Goal: Task Accomplishment & Management: Manage account settings

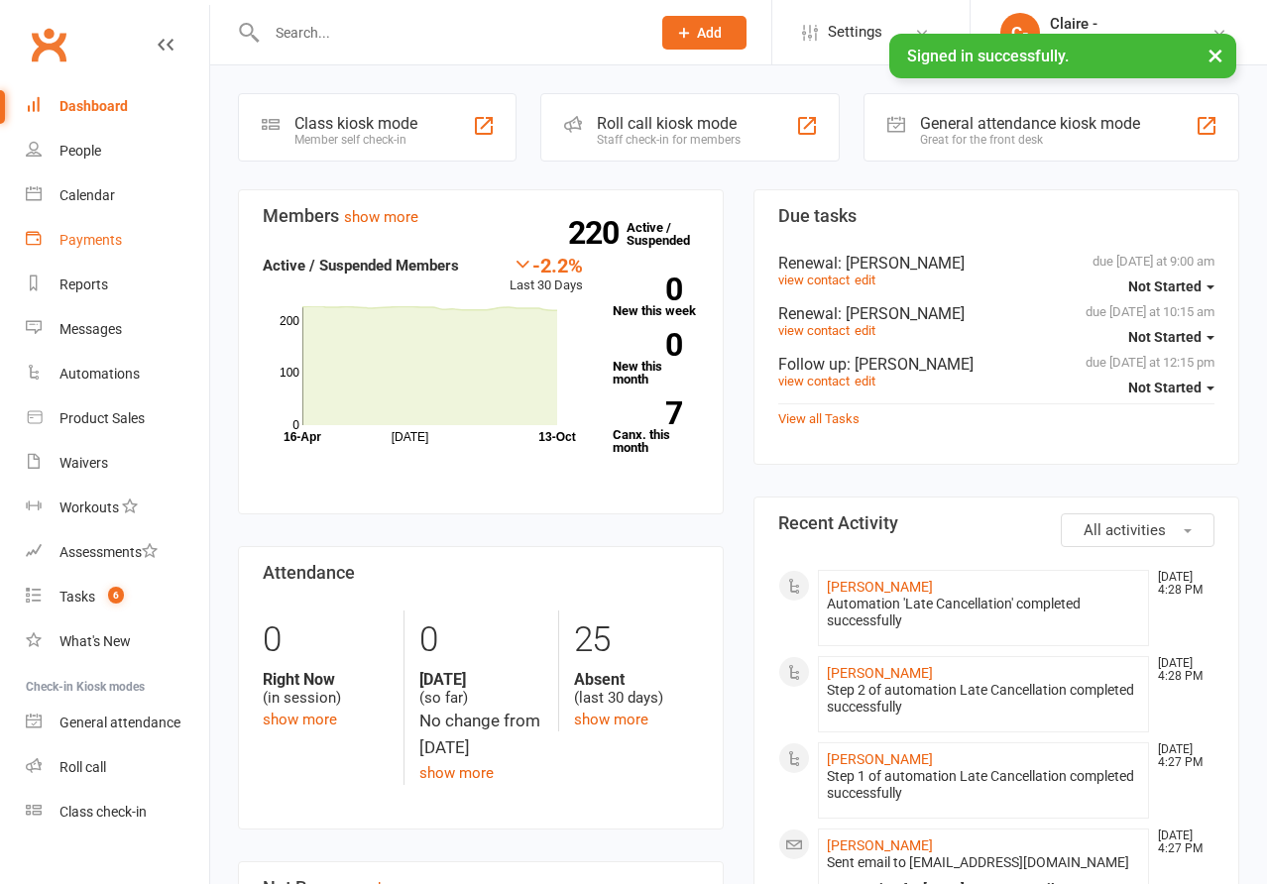
click at [72, 237] on div "Payments" at bounding box center [90, 240] width 62 height 16
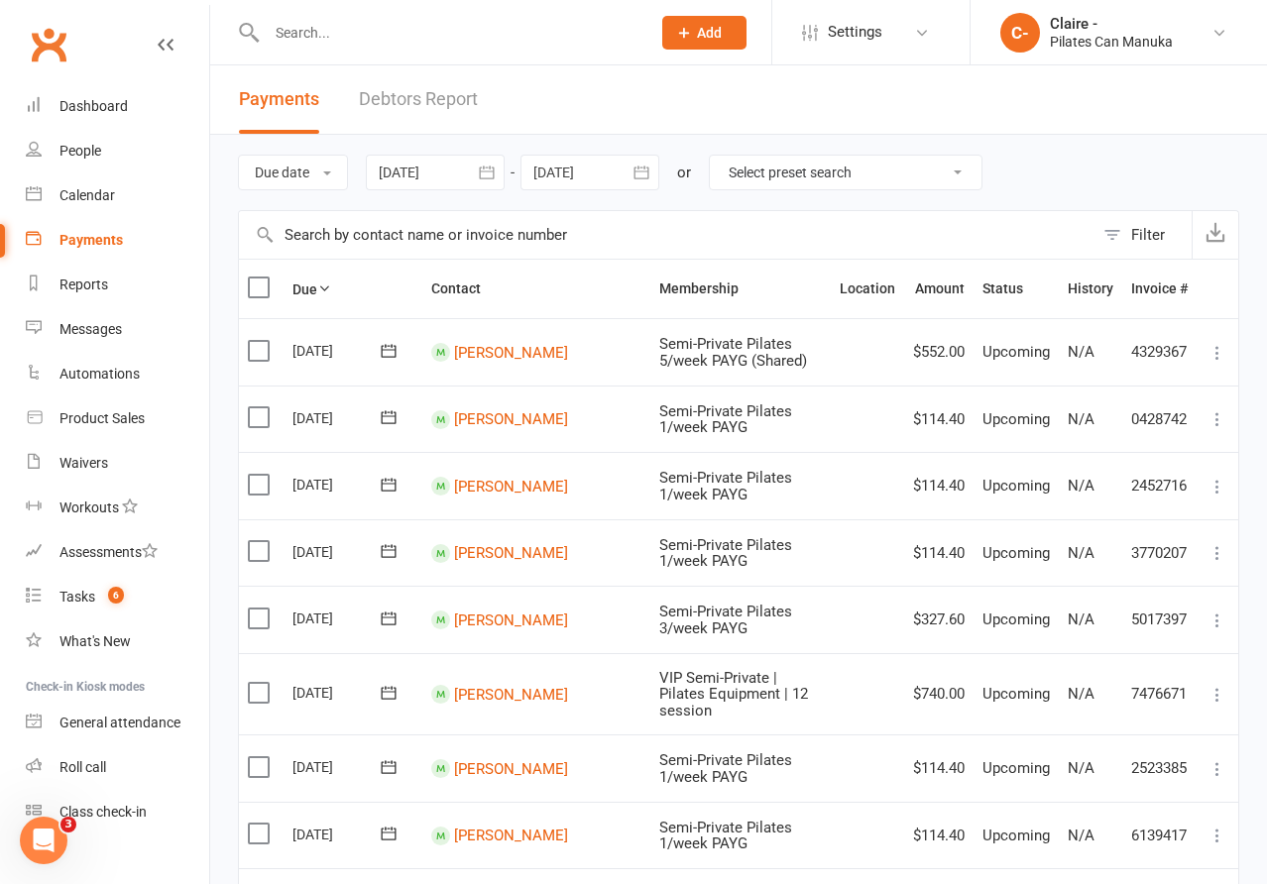
click at [486, 178] on icon "button" at bounding box center [486, 172] width 15 height 13
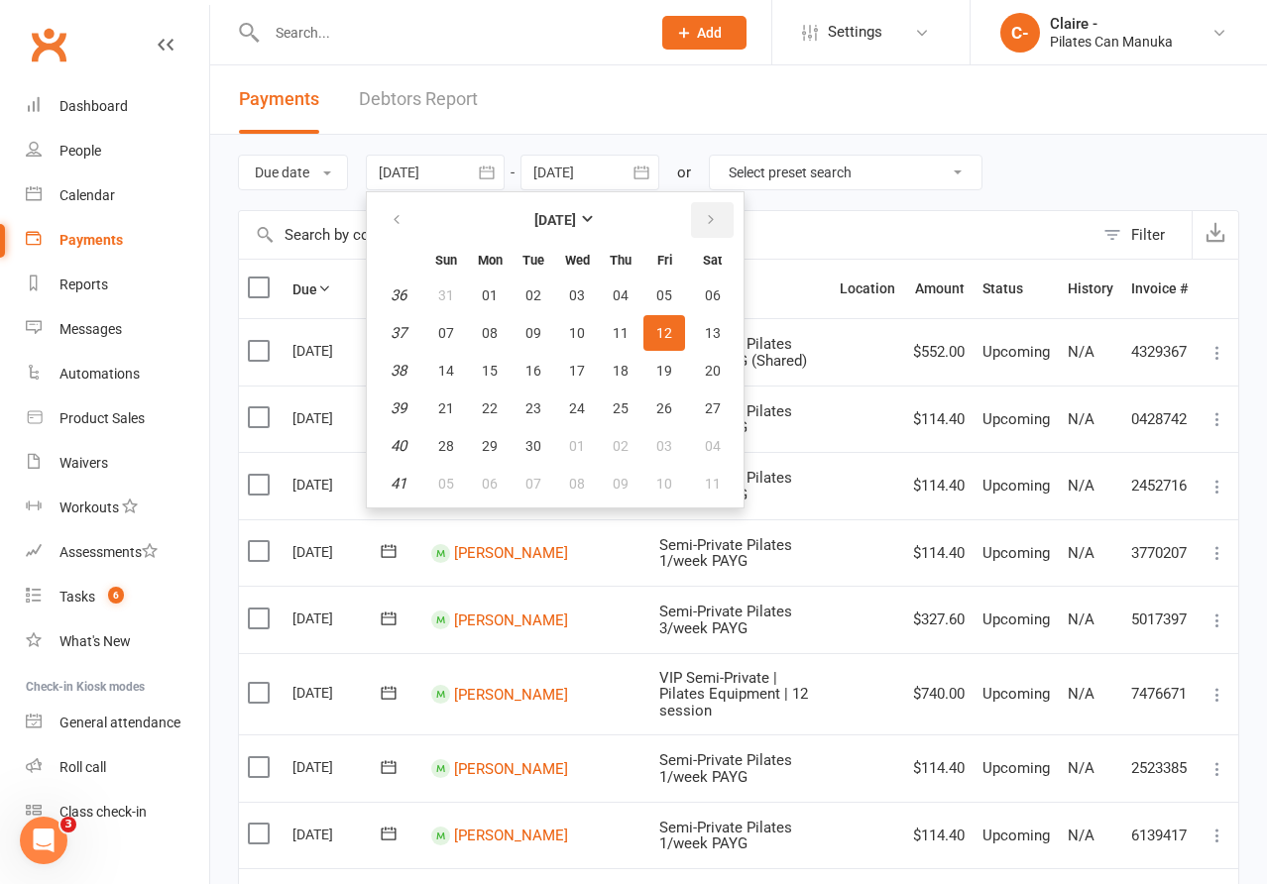
click at [704, 212] on button "button" at bounding box center [712, 220] width 43 height 36
click at [536, 359] on button "14" at bounding box center [534, 371] width 42 height 36
type input "[DATE]"
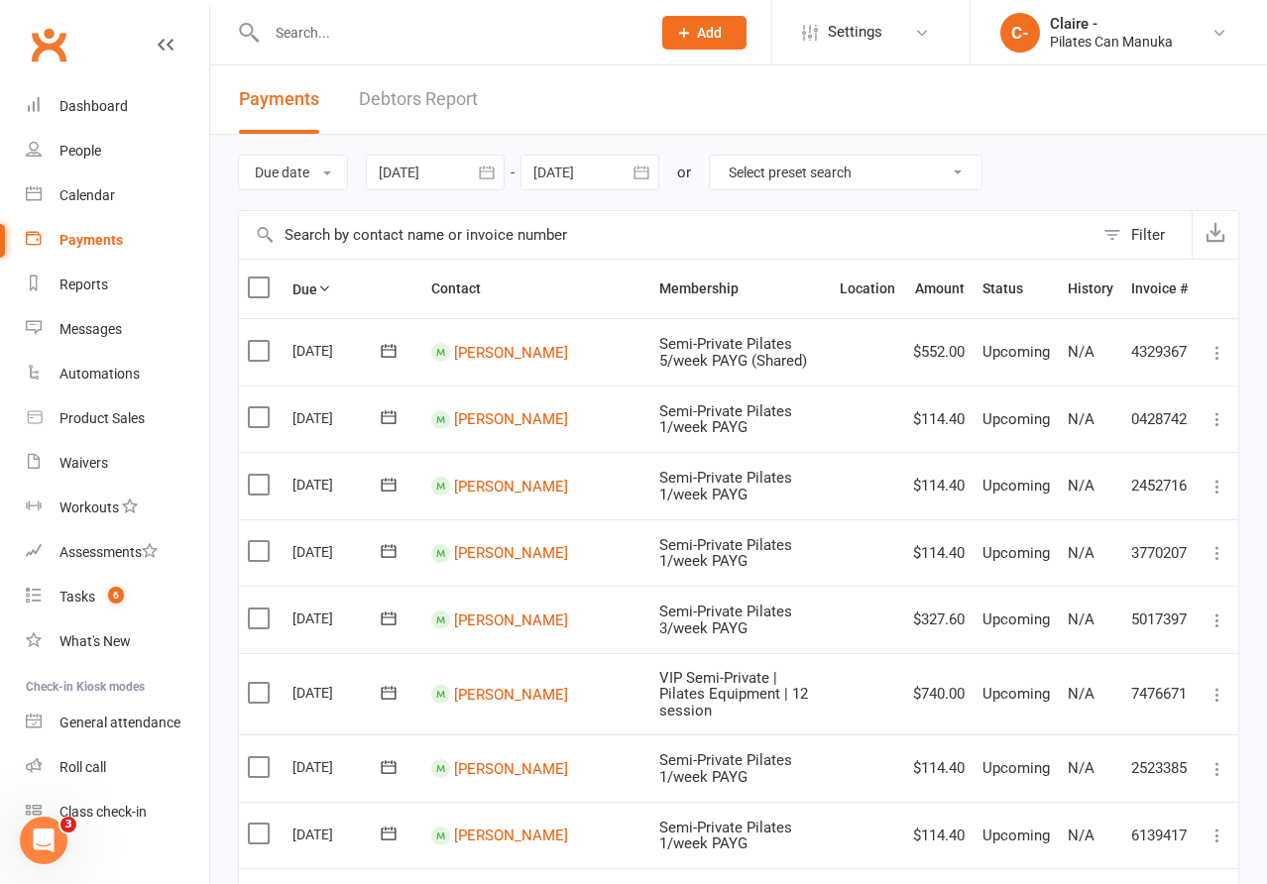
click at [646, 173] on icon "button" at bounding box center [642, 173] width 20 height 20
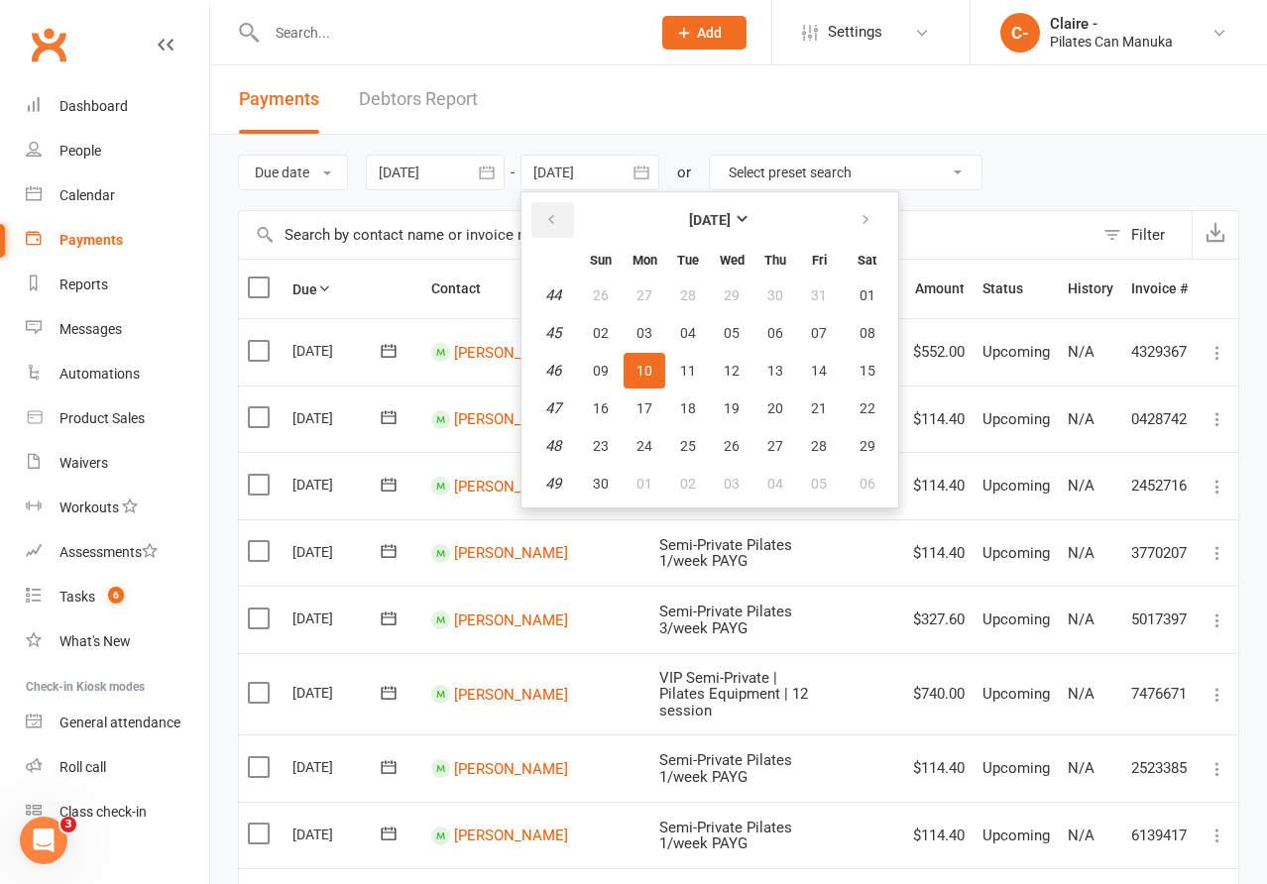
click at [554, 214] on icon "button" at bounding box center [551, 220] width 14 height 16
click at [696, 369] on span "14" at bounding box center [688, 371] width 16 height 16
type input "[DATE]"
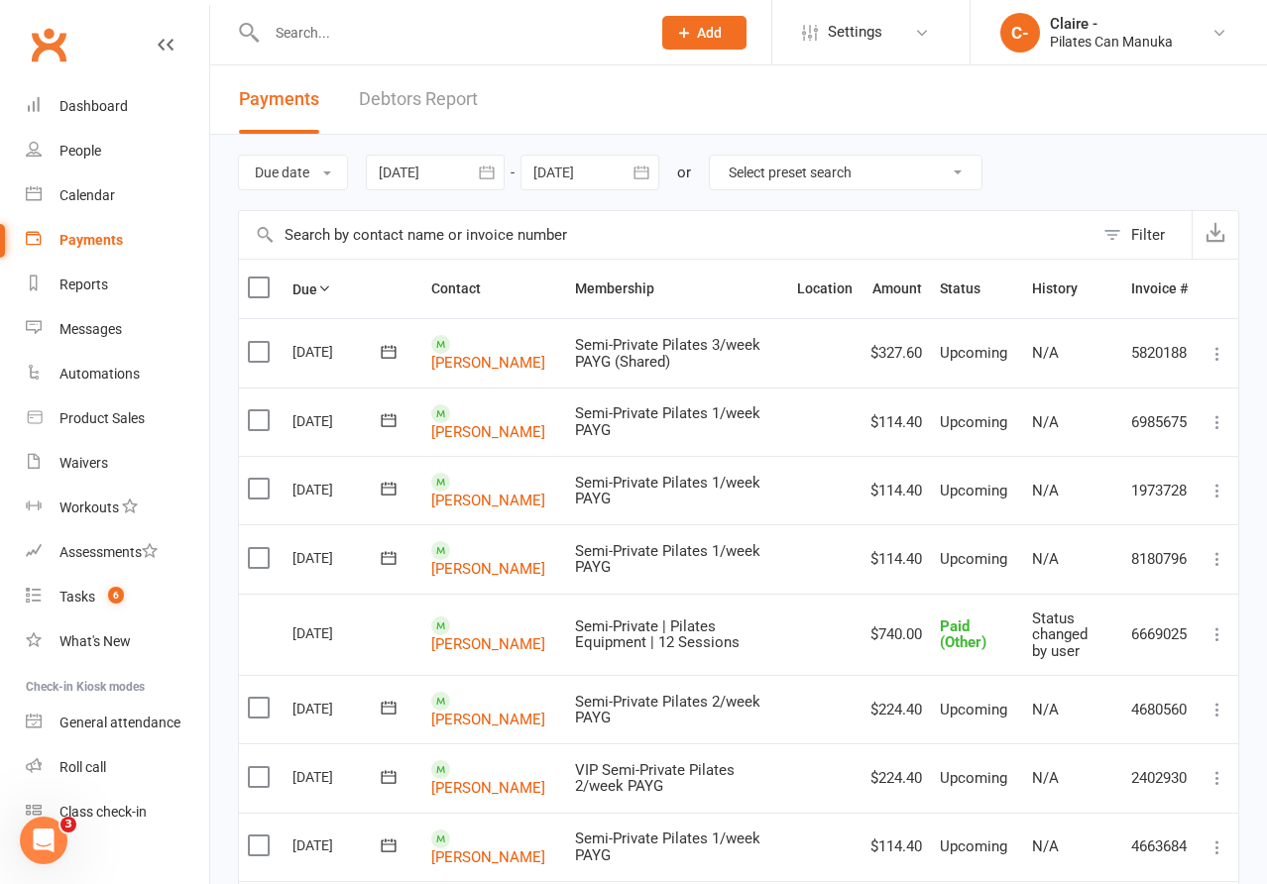
click at [1128, 238] on button "Filter" at bounding box center [1143, 235] width 98 height 48
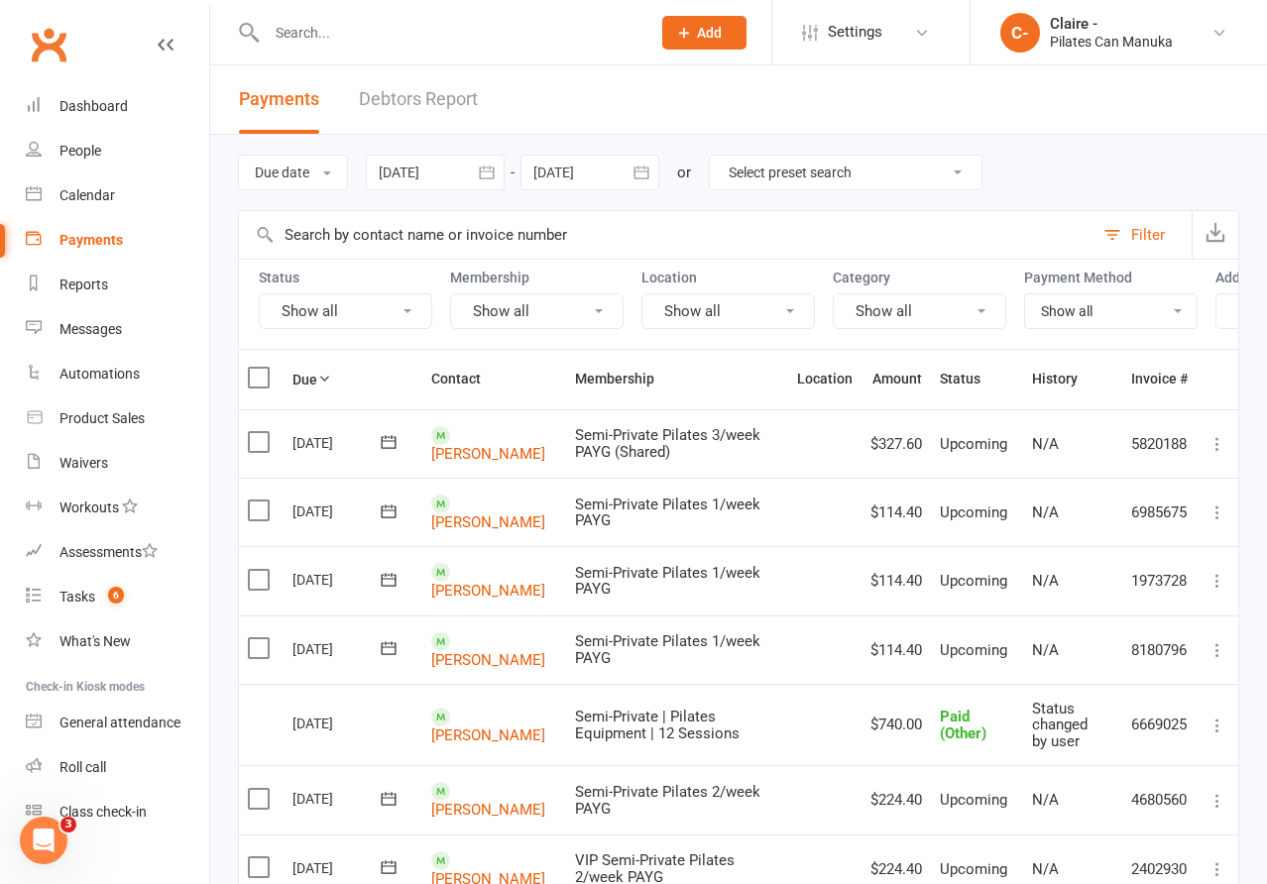
click at [715, 312] on button "Show all" at bounding box center [728, 311] width 174 height 36
click at [854, 296] on button "Show all" at bounding box center [920, 311] width 174 height 36
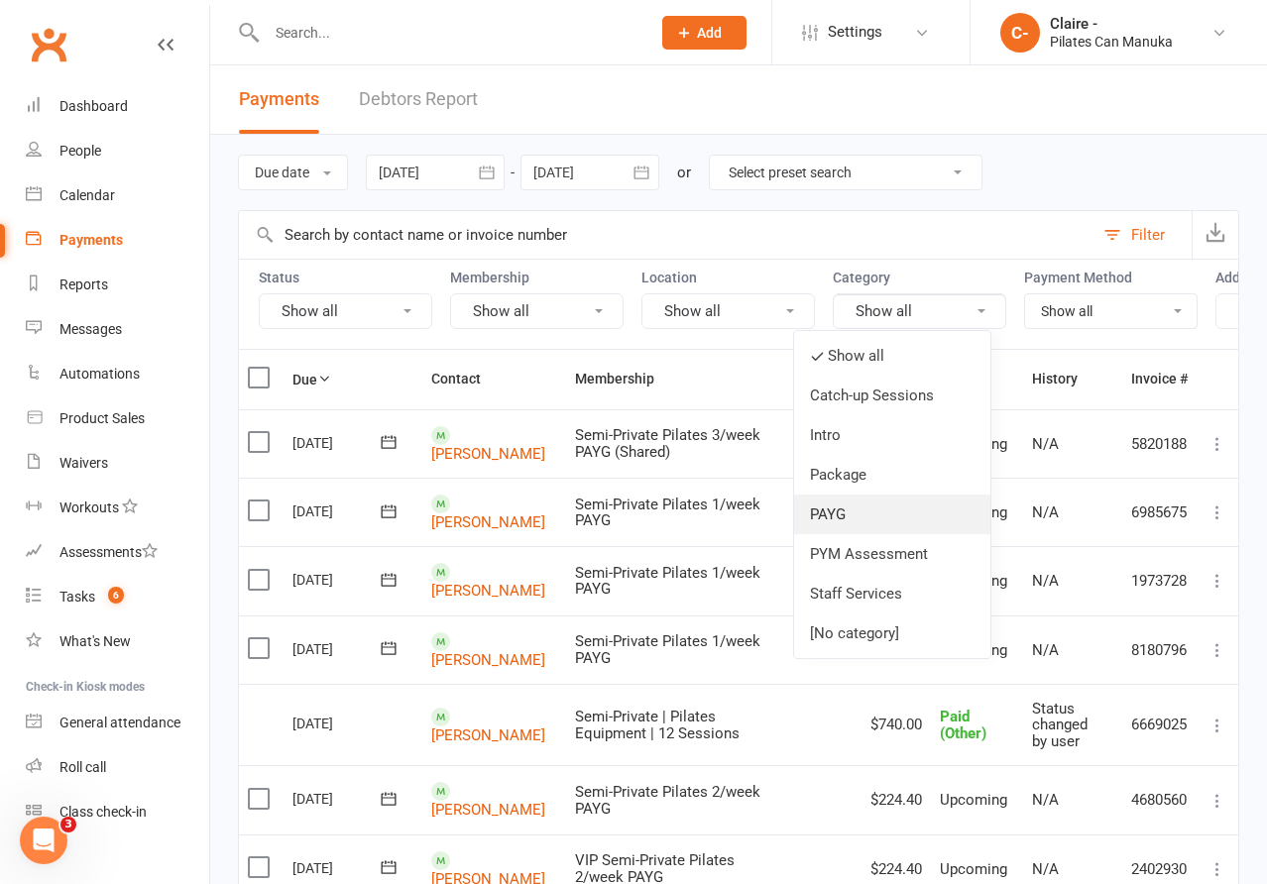
click at [844, 511] on link "PAYG" at bounding box center [892, 515] width 196 height 40
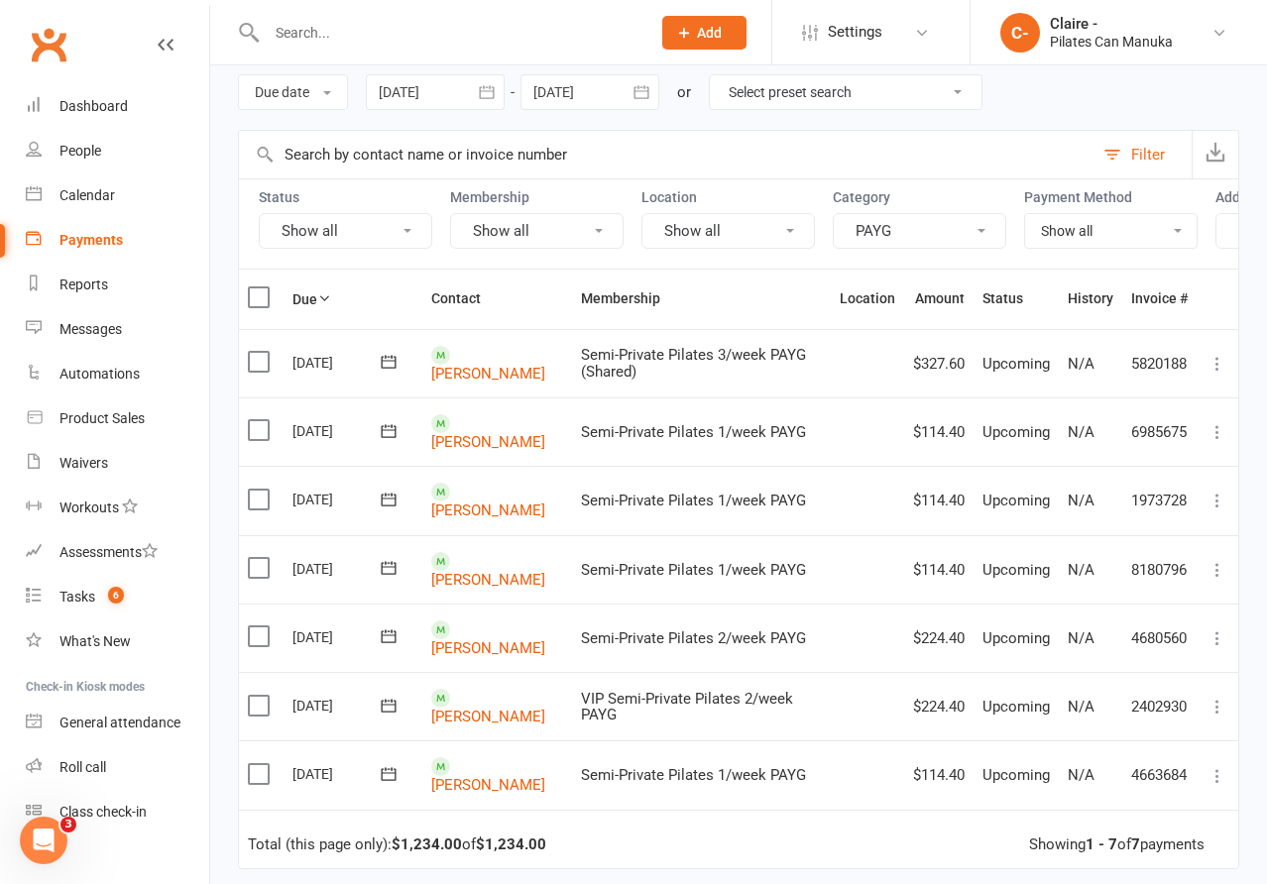
scroll to position [58, 0]
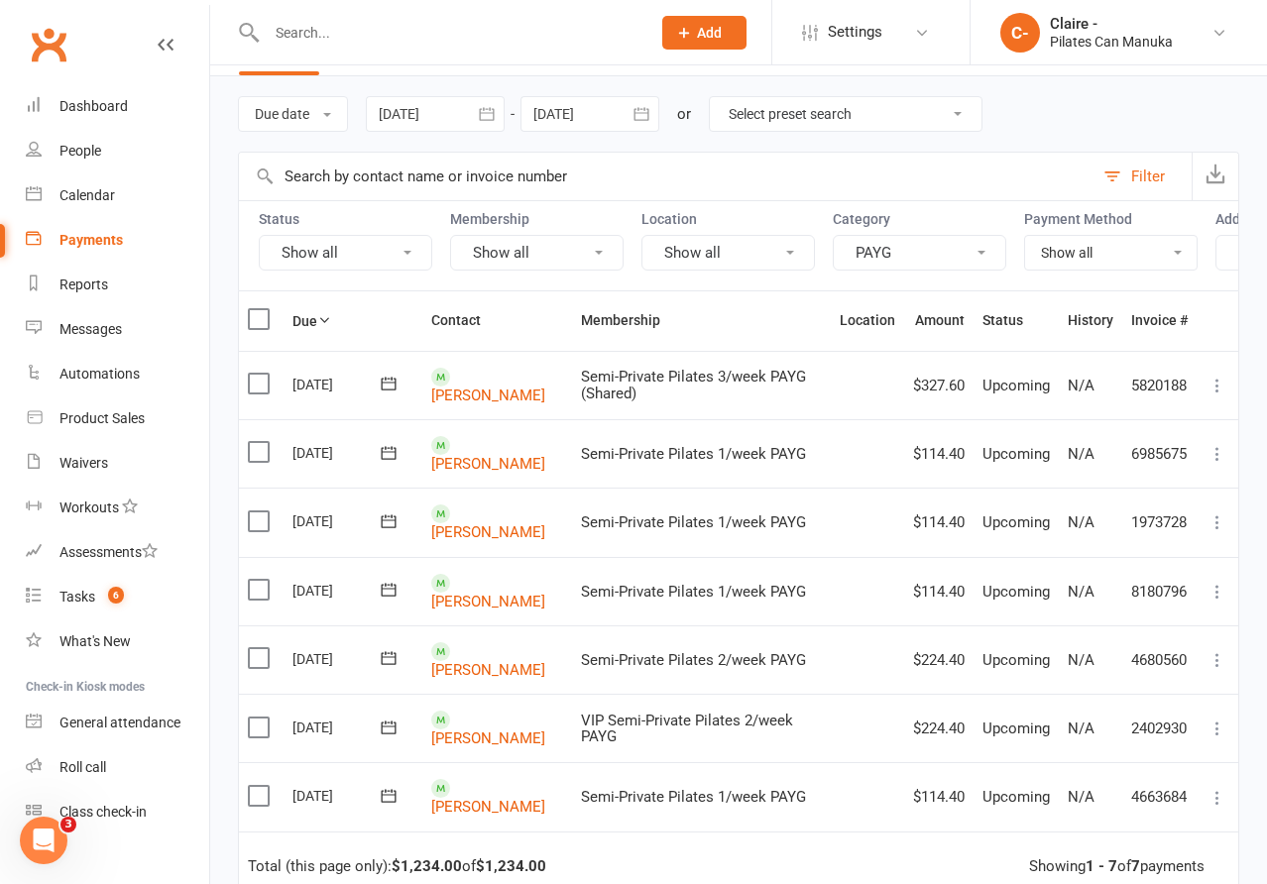
click at [492, 113] on icon "button" at bounding box center [486, 113] width 15 height 13
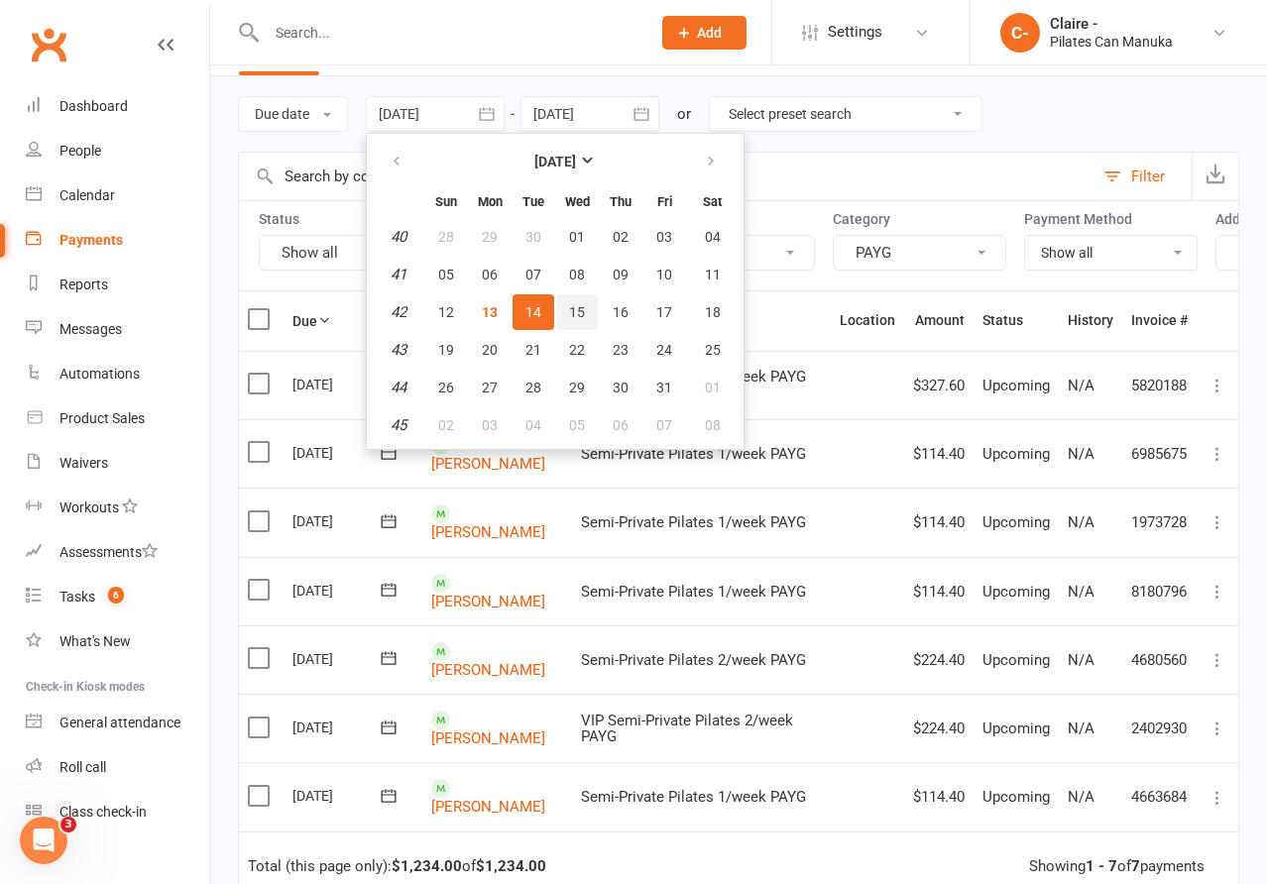
click at [581, 316] on span "15" at bounding box center [577, 312] width 16 height 16
type input "[DATE]"
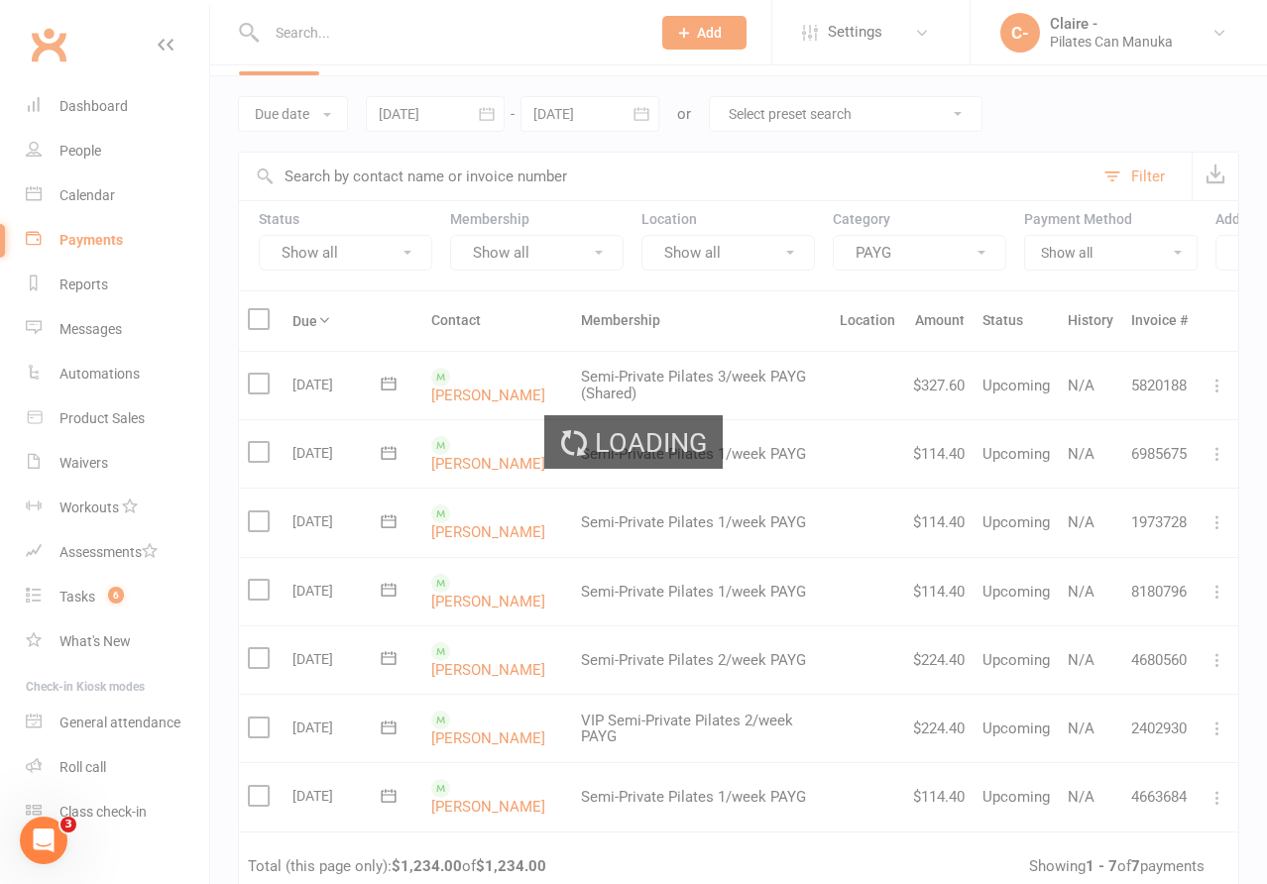
scroll to position [0, 0]
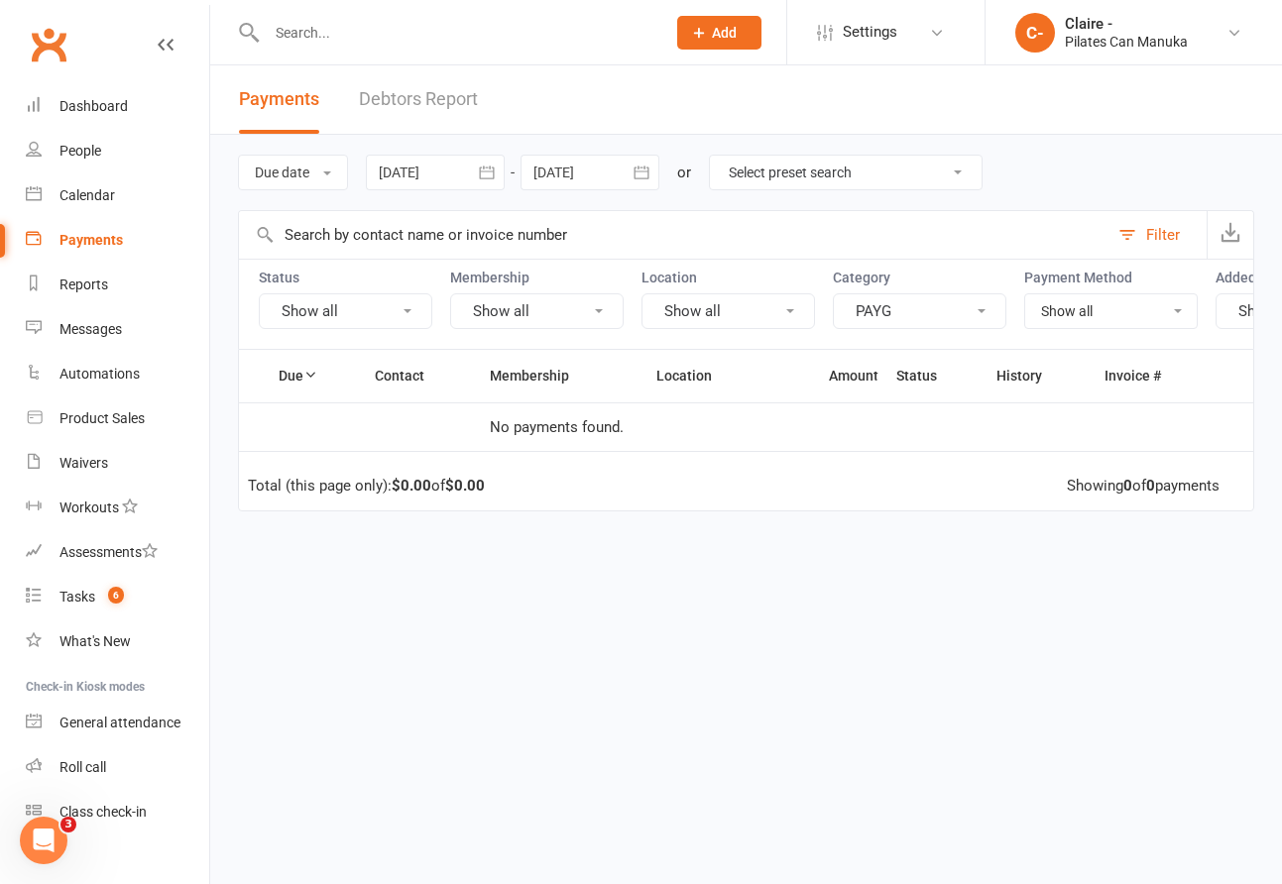
click at [642, 167] on icon "button" at bounding box center [641, 172] width 15 height 13
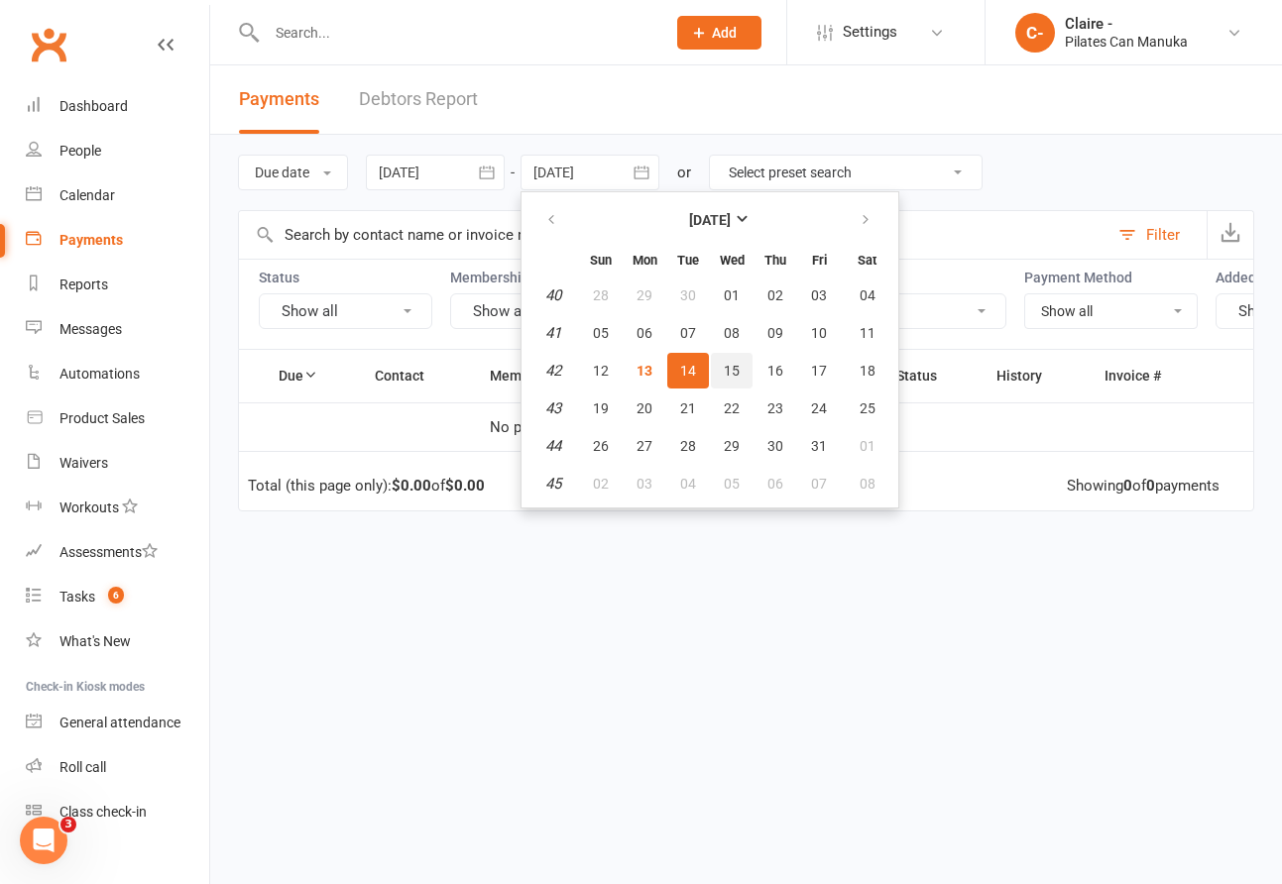
click at [731, 357] on button "15" at bounding box center [732, 371] width 42 height 36
type input "[DATE]"
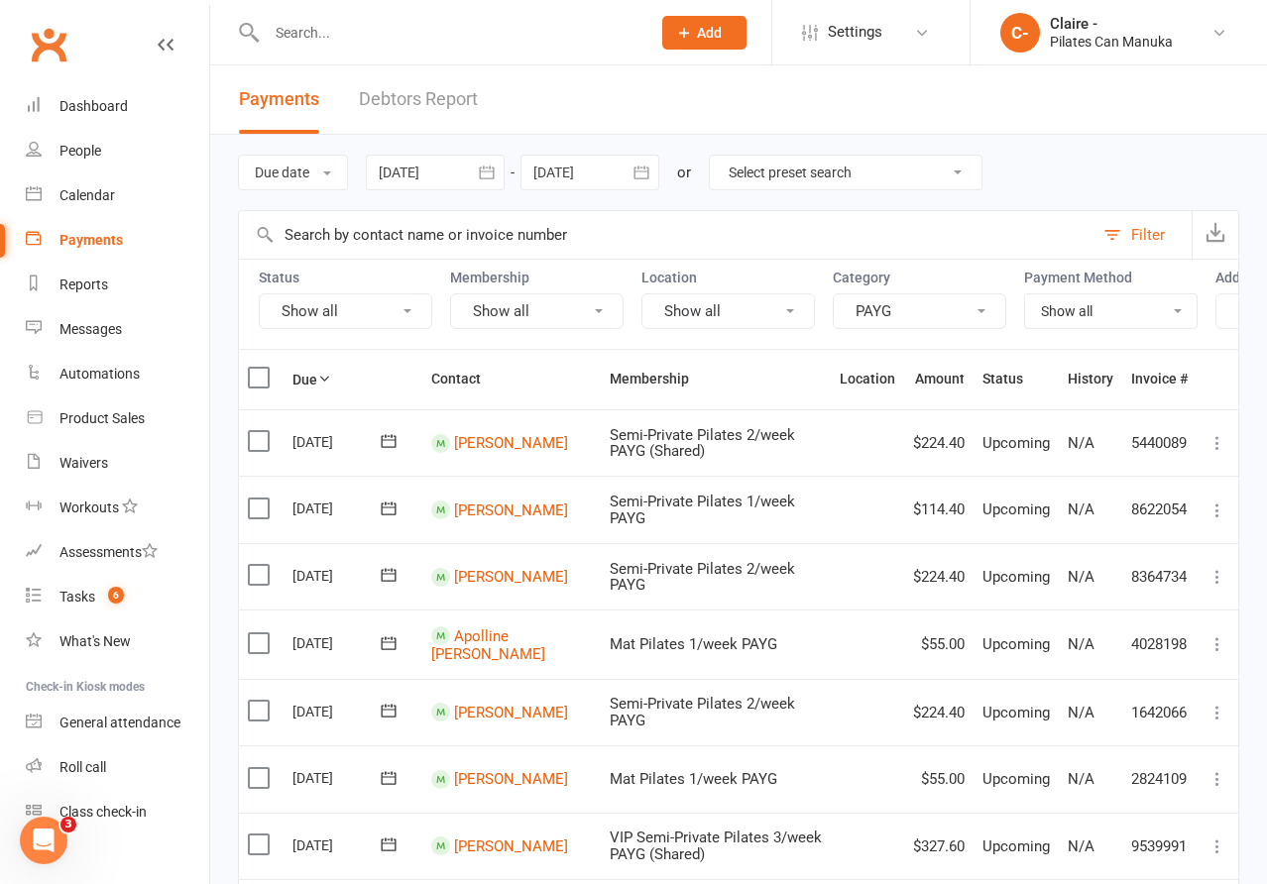
click at [481, 170] on icon "button" at bounding box center [487, 173] width 20 height 20
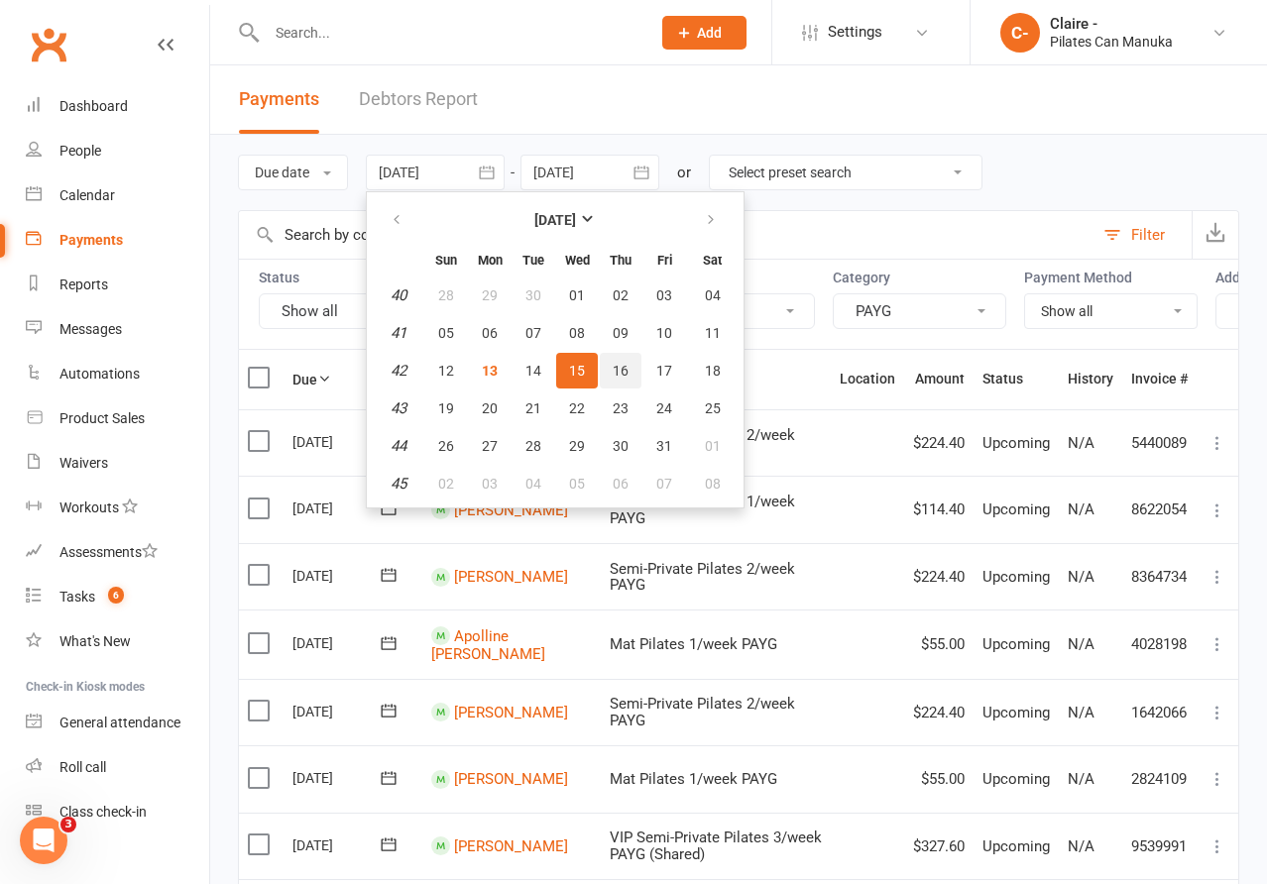
click at [627, 363] on span "16" at bounding box center [621, 371] width 16 height 16
type input "[DATE]"
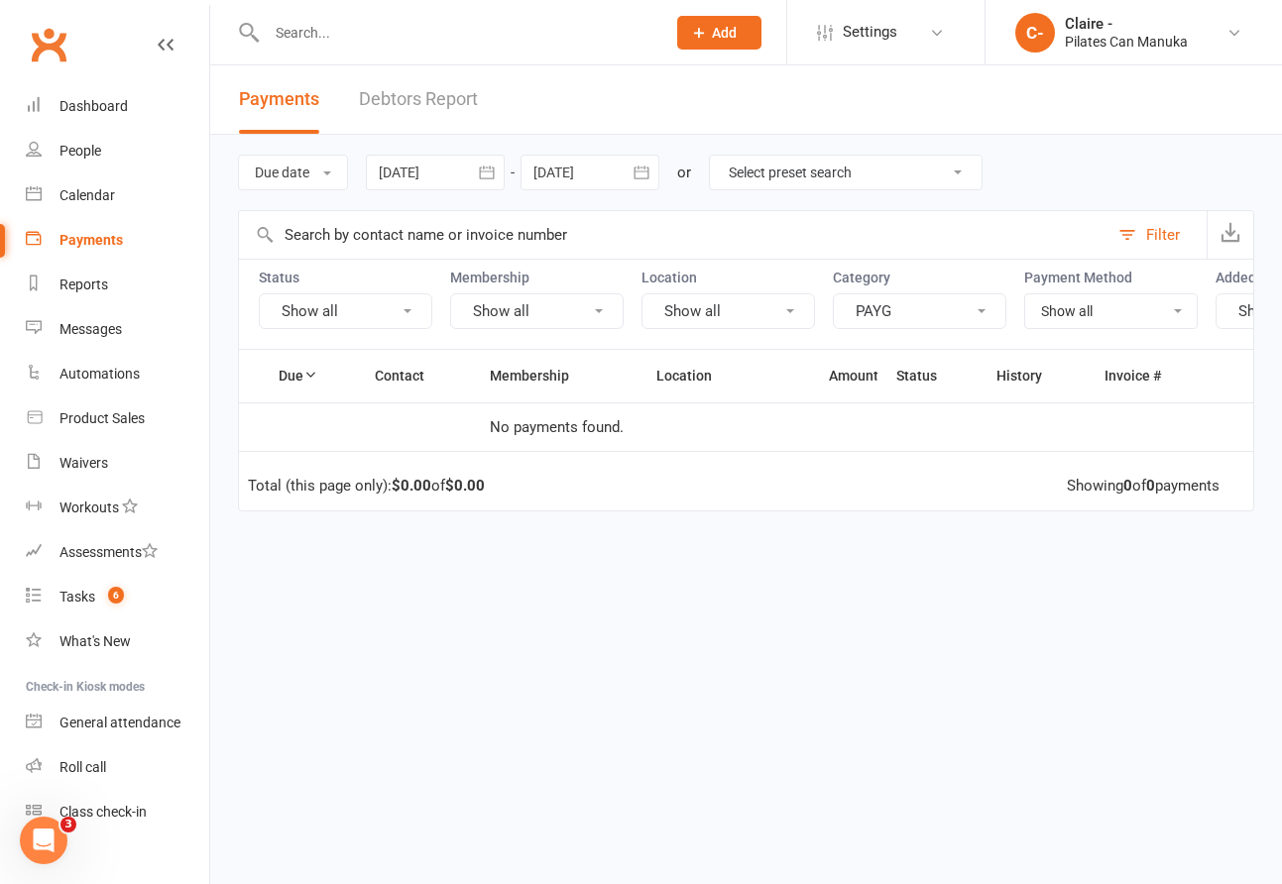
click at [639, 170] on icon "button" at bounding box center [641, 172] width 15 height 13
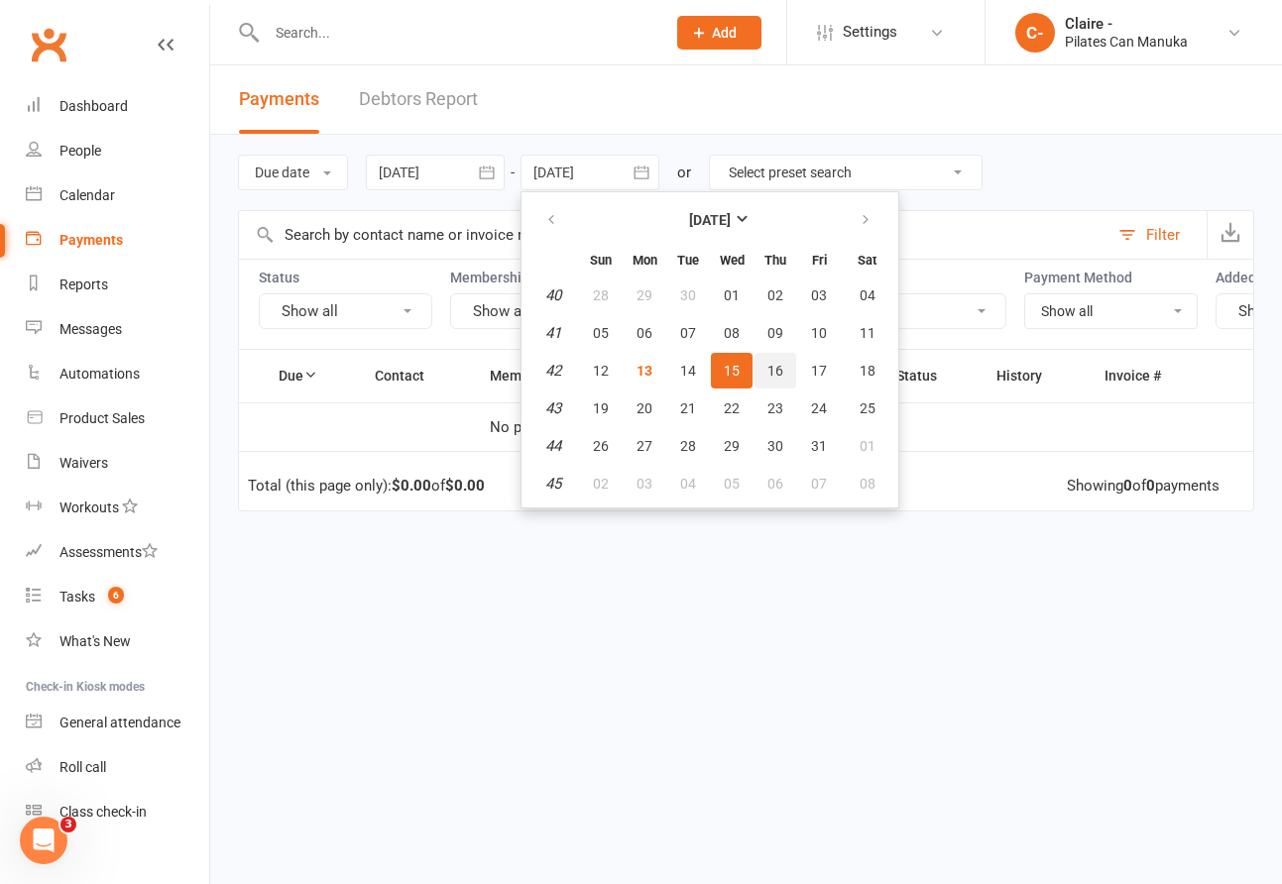
click at [780, 367] on span "16" at bounding box center [775, 371] width 16 height 16
type input "[DATE]"
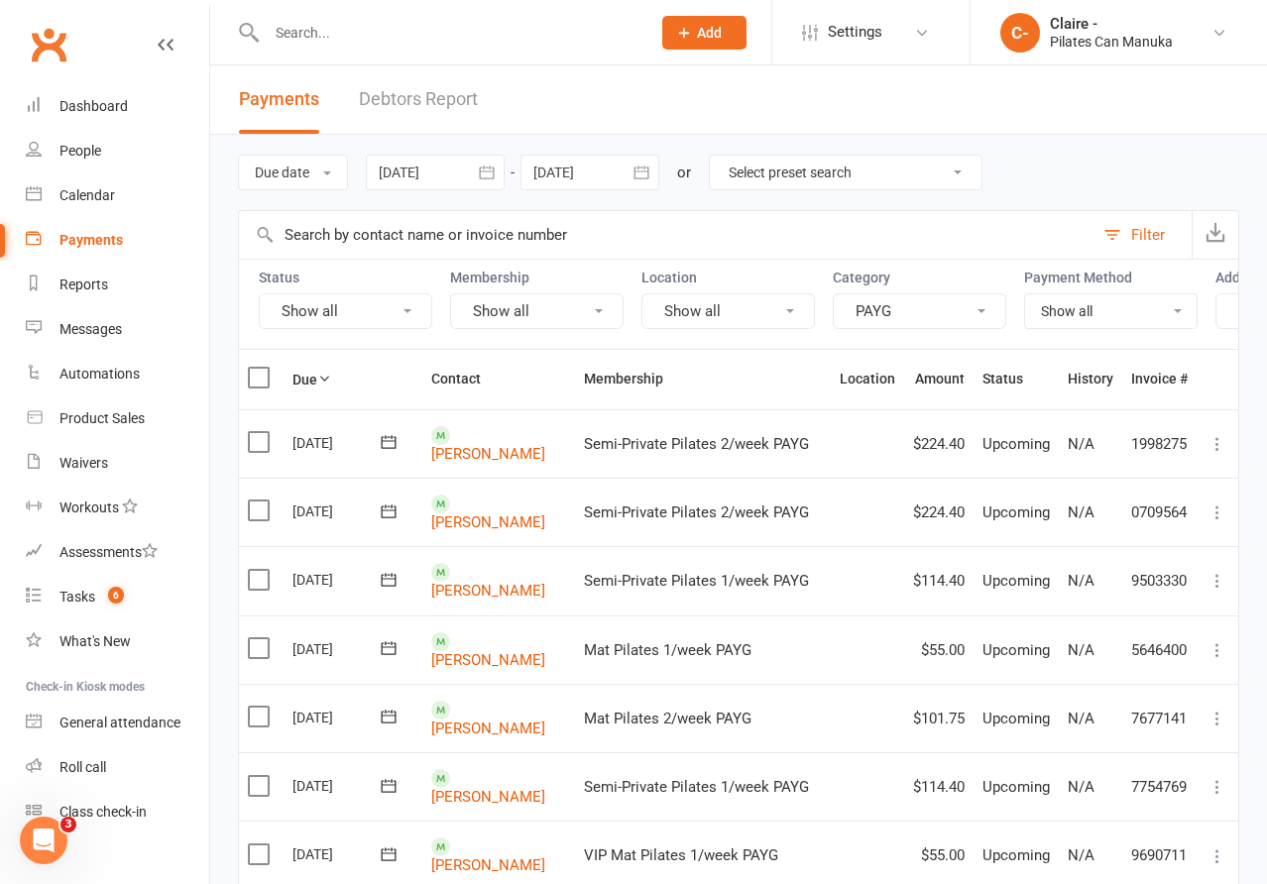
click at [483, 173] on icon "button" at bounding box center [486, 172] width 15 height 13
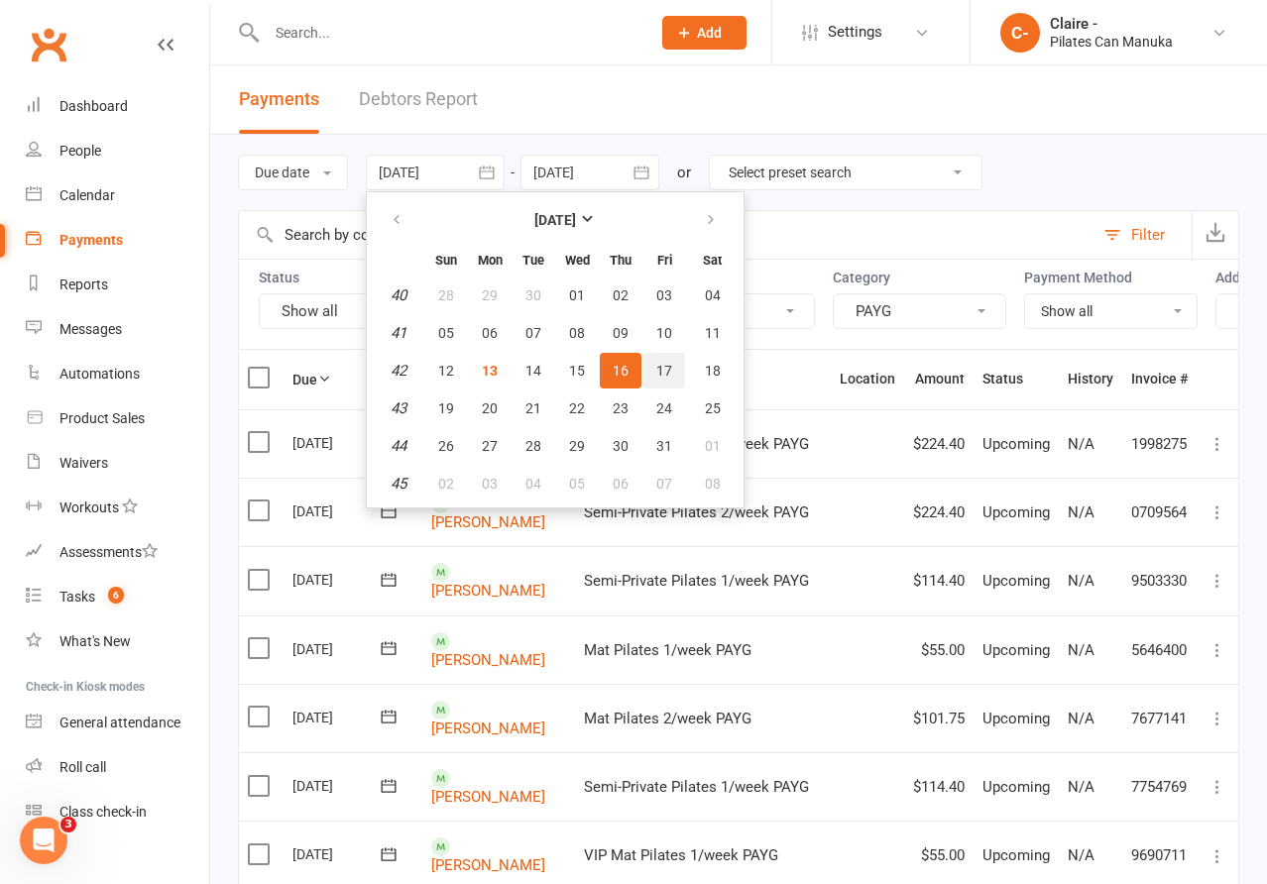
click at [666, 368] on span "17" at bounding box center [664, 371] width 16 height 16
type input "[DATE]"
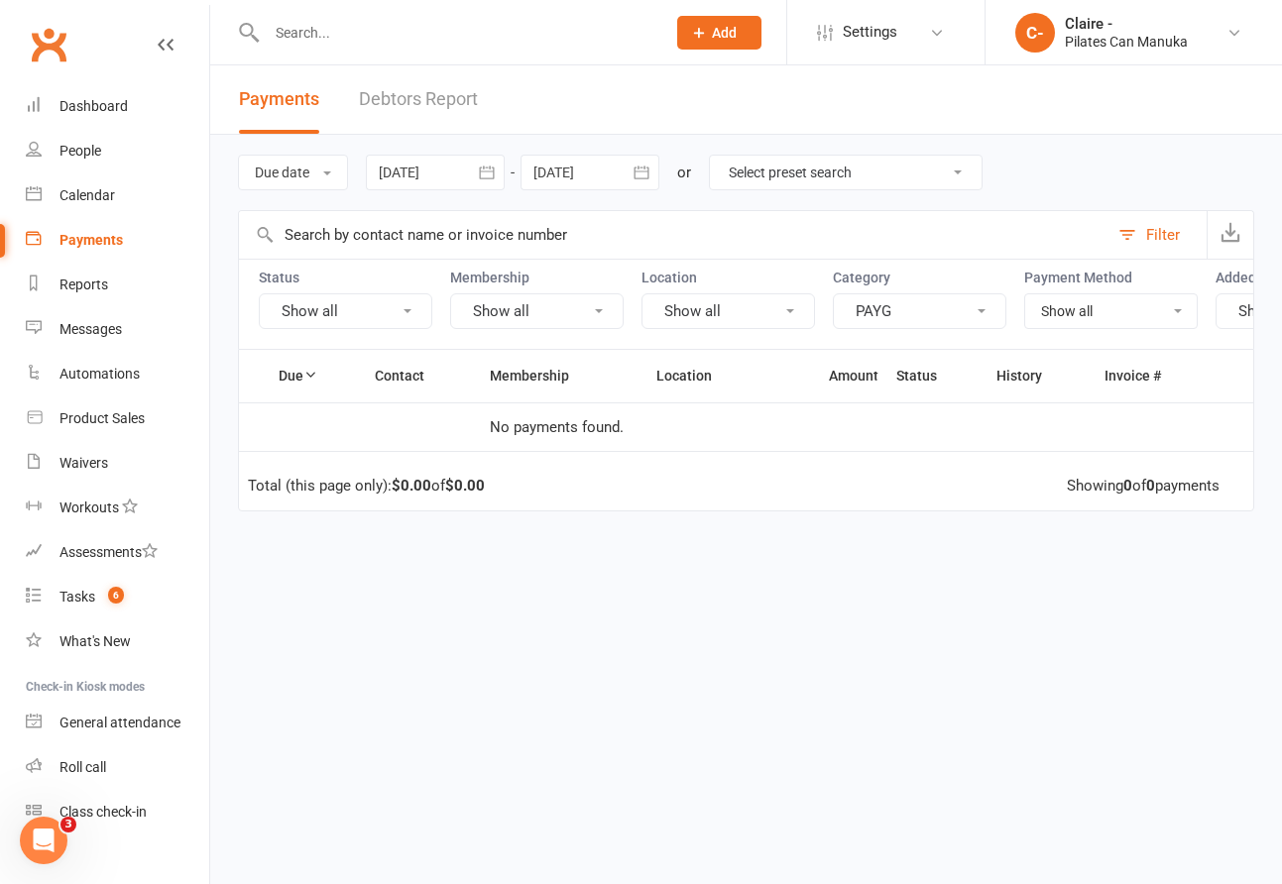
click at [640, 179] on icon "button" at bounding box center [642, 173] width 20 height 20
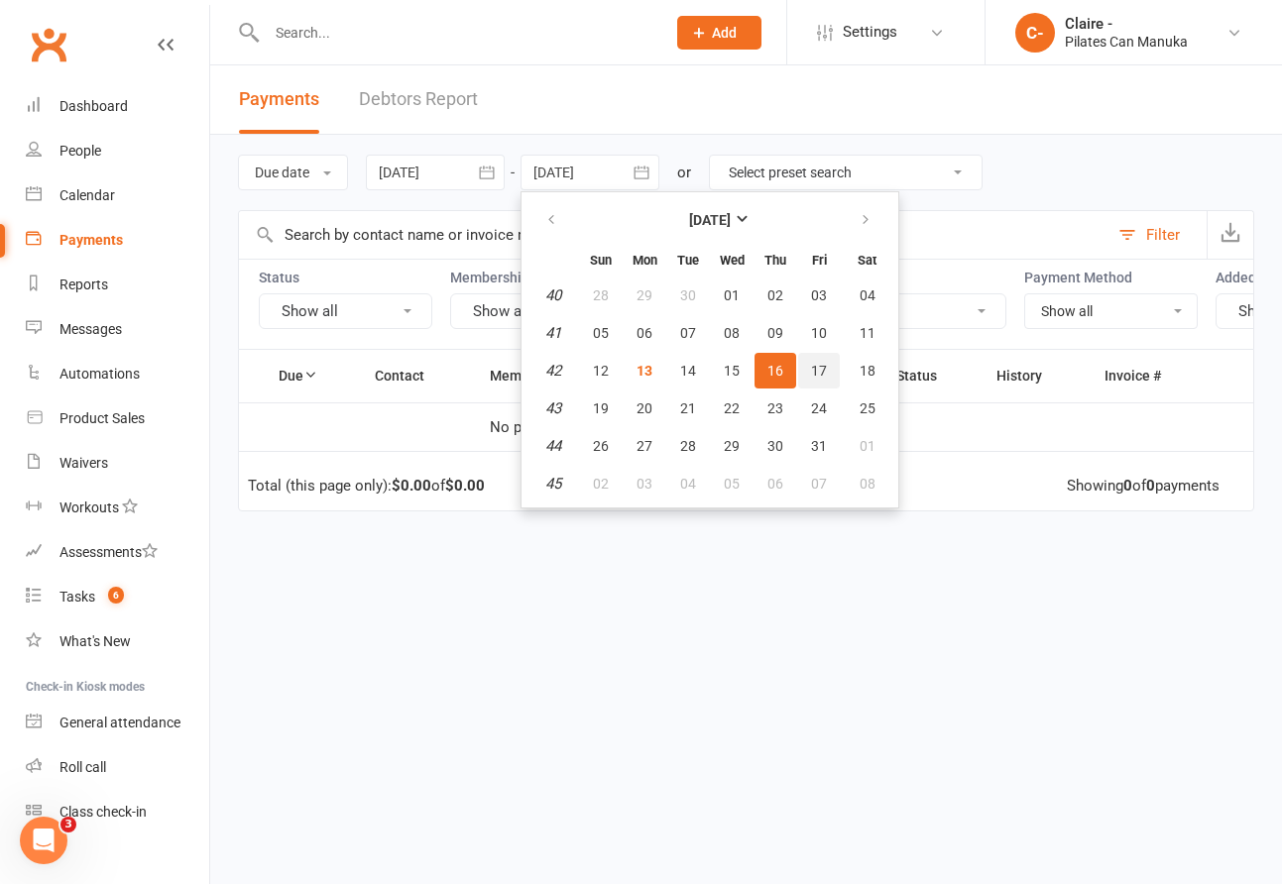
click at [824, 367] on span "17" at bounding box center [819, 371] width 16 height 16
type input "[DATE]"
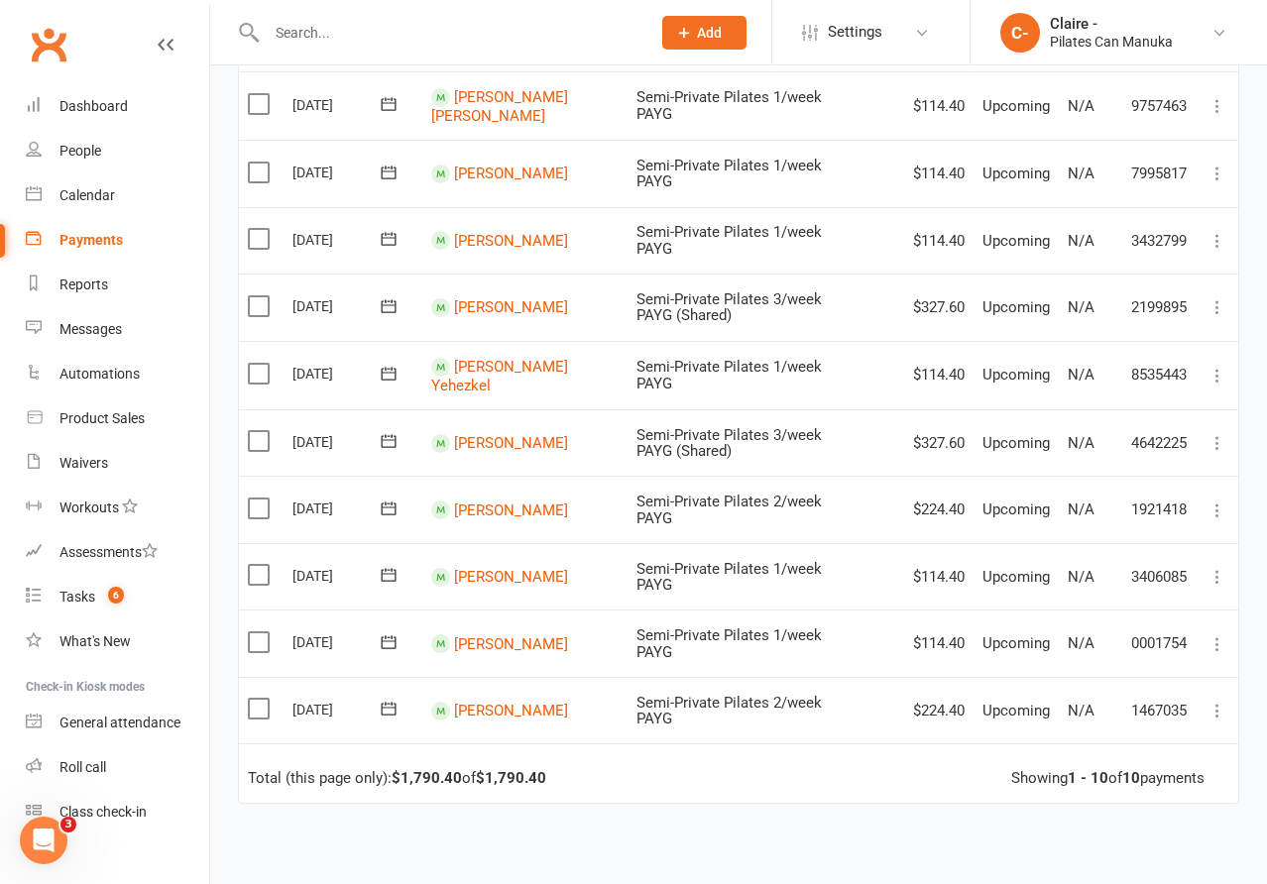
scroll to position [559, 0]
